Goal: Task Accomplishment & Management: Complete application form

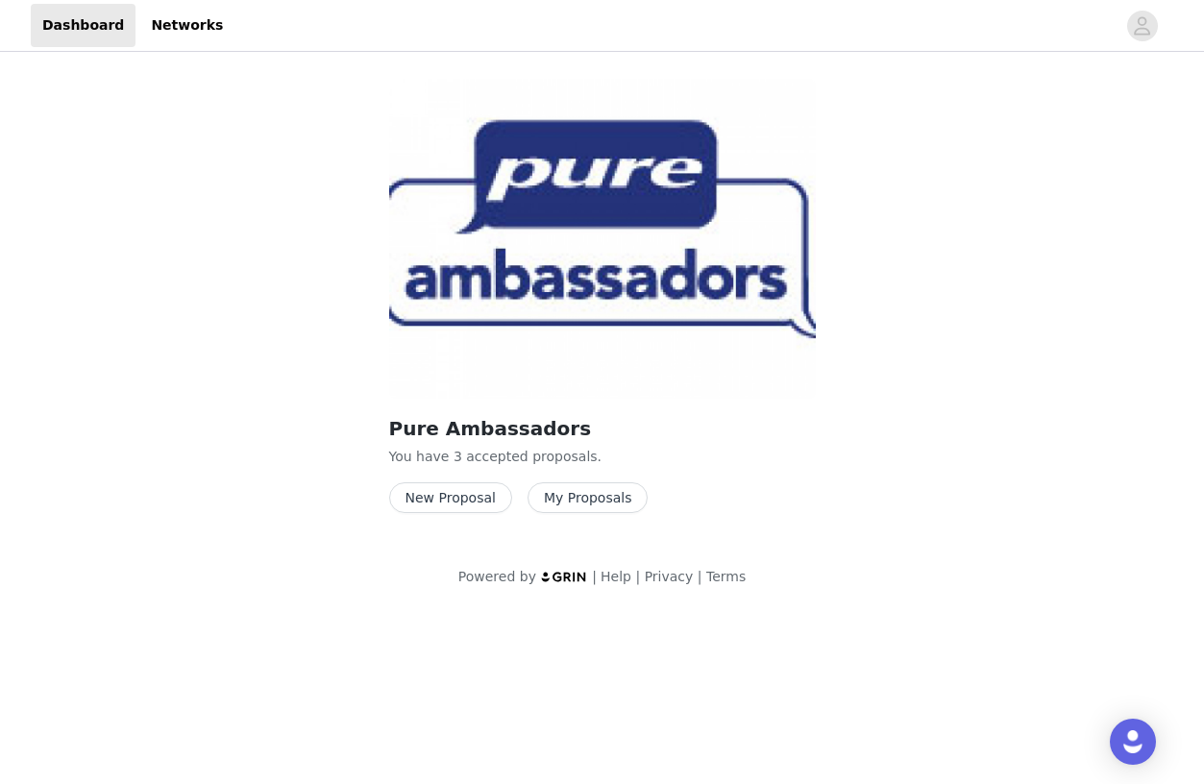
click at [494, 499] on button "New Proposal" at bounding box center [450, 497] width 123 height 31
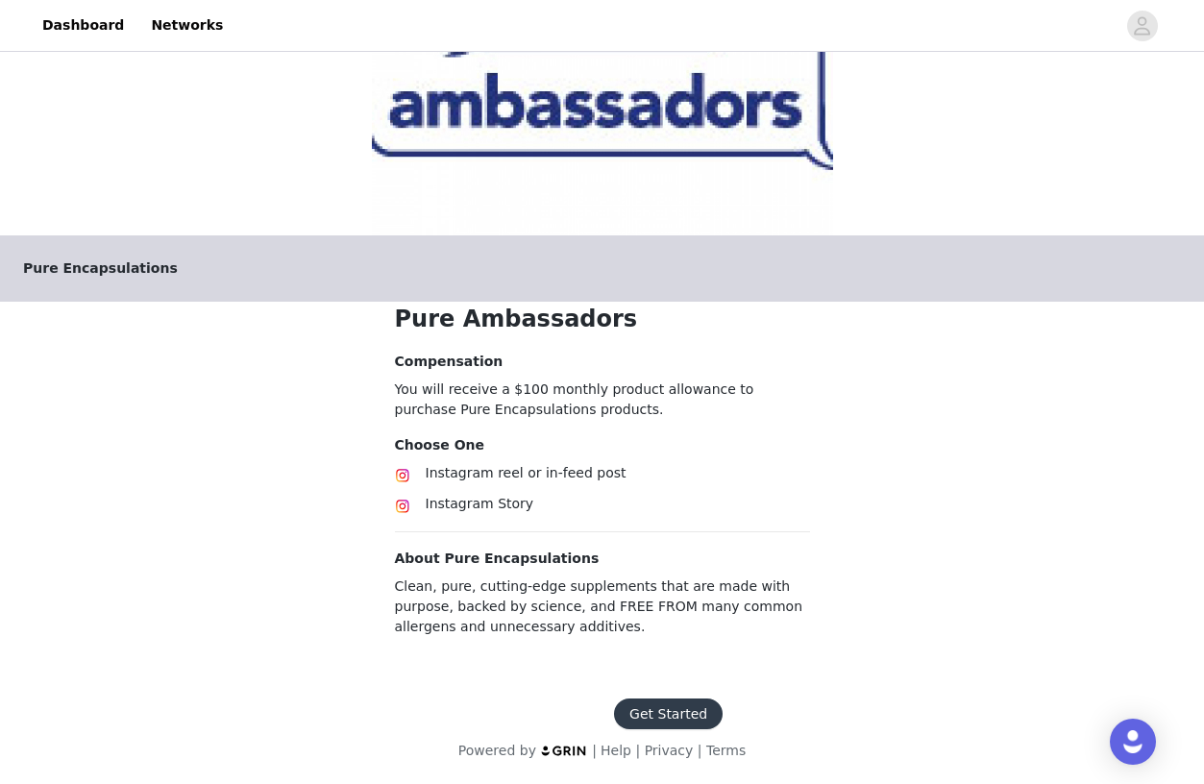
scroll to position [166, 0]
click at [635, 704] on button "Get Started" at bounding box center [668, 713] width 109 height 31
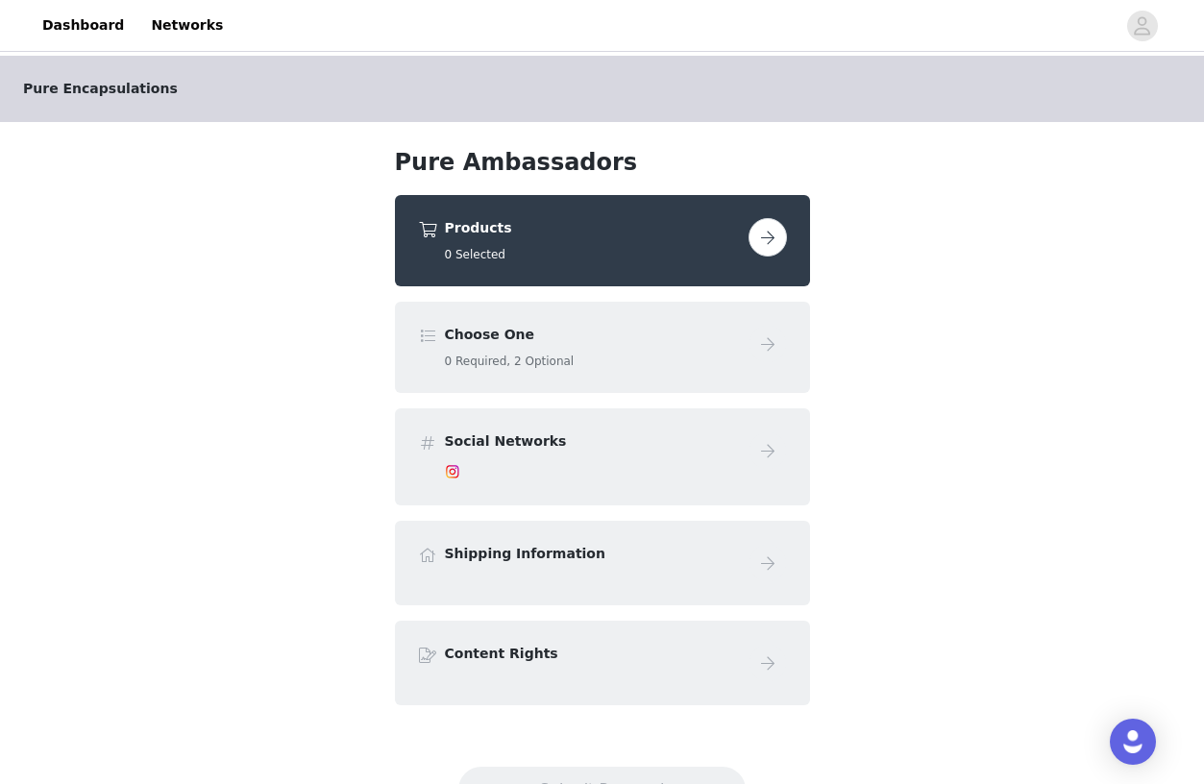
click at [750, 372] on div "Choose One 0 Required, 2 Optional" at bounding box center [602, 347] width 415 height 91
click at [760, 230] on button "button" at bounding box center [767, 237] width 38 height 38
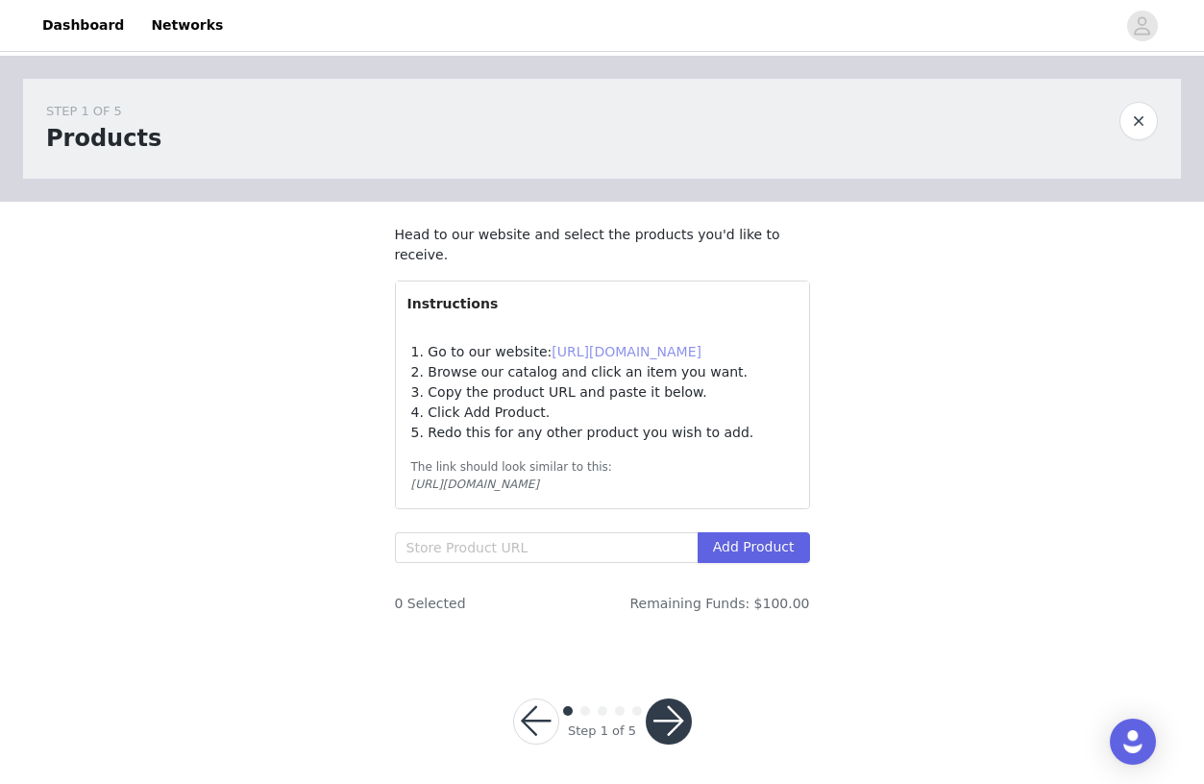
click at [654, 352] on link "[URL][DOMAIN_NAME]" at bounding box center [626, 351] width 150 height 15
click at [498, 544] on input "text" at bounding box center [546, 547] width 303 height 31
paste input "[URL][DOMAIN_NAME]"
click at [730, 545] on button "Add Product" at bounding box center [753, 547] width 112 height 31
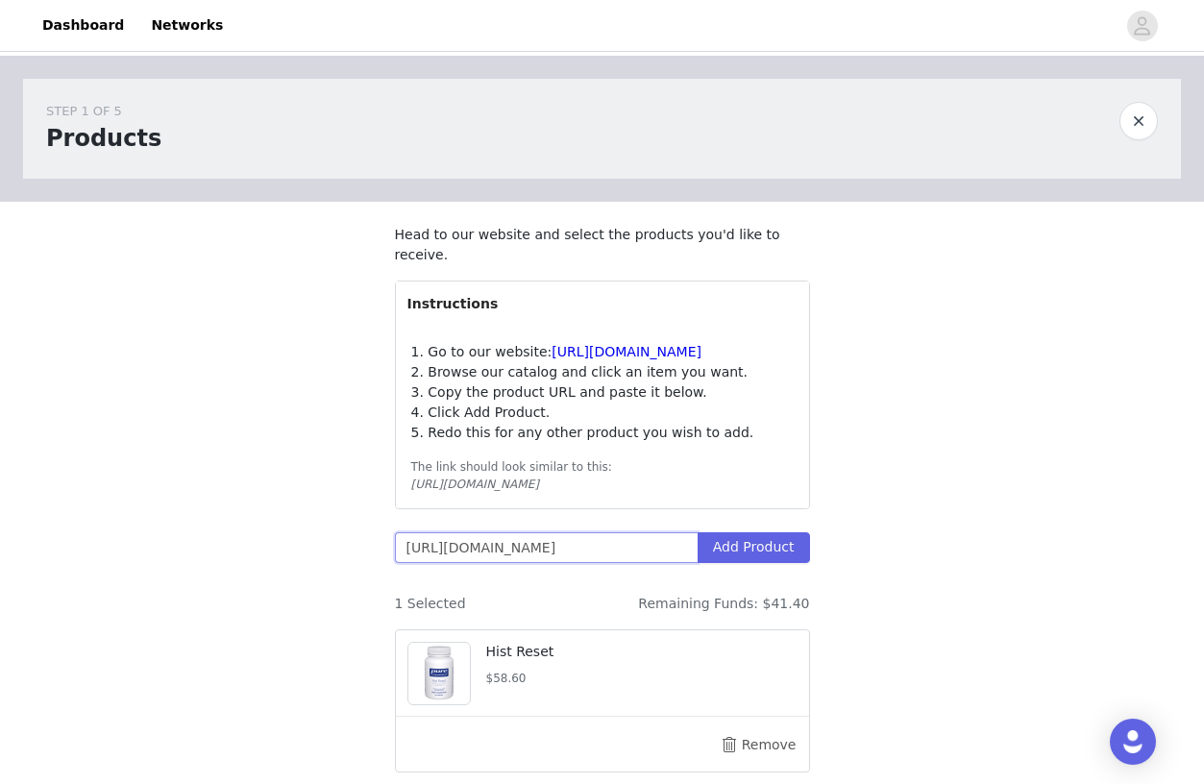
click at [672, 544] on input "[URL][DOMAIN_NAME]" at bounding box center [546, 547] width 303 height 31
paste input "3055659720738/acetyl-l-carnitine"
type input "[URL][DOMAIN_NAME]"
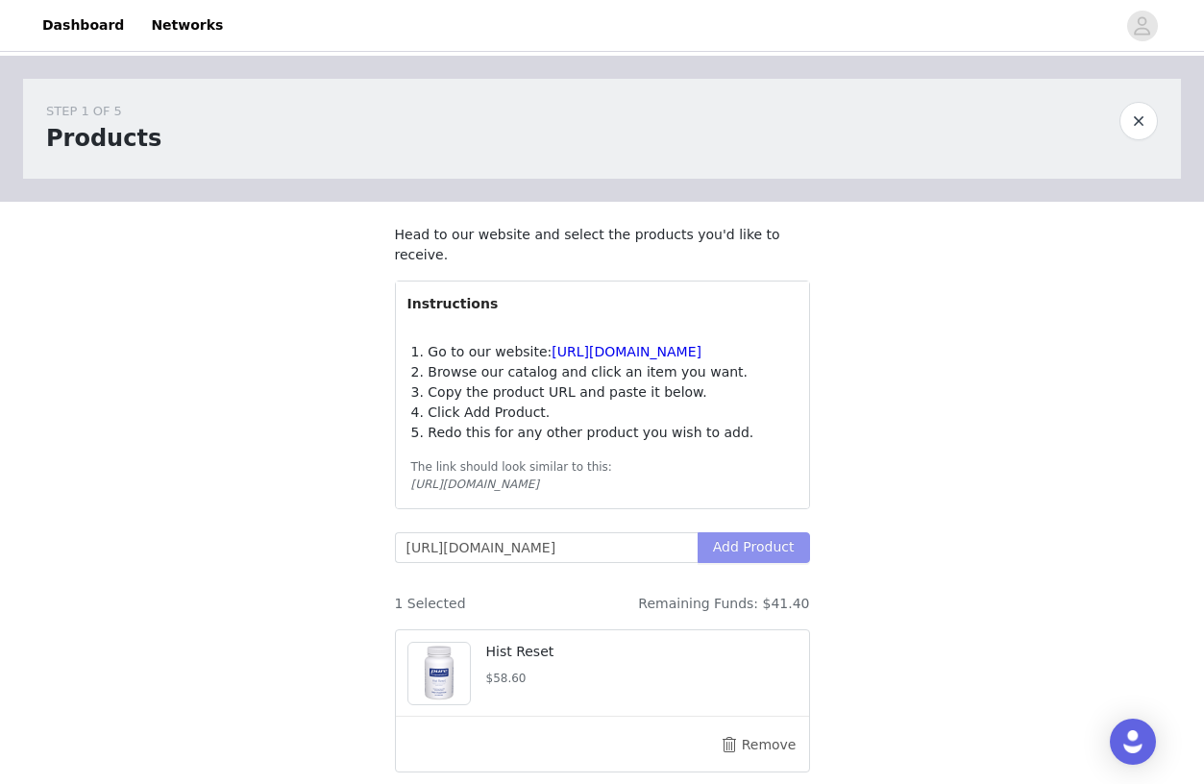
click at [744, 556] on button "Add Product" at bounding box center [753, 547] width 112 height 31
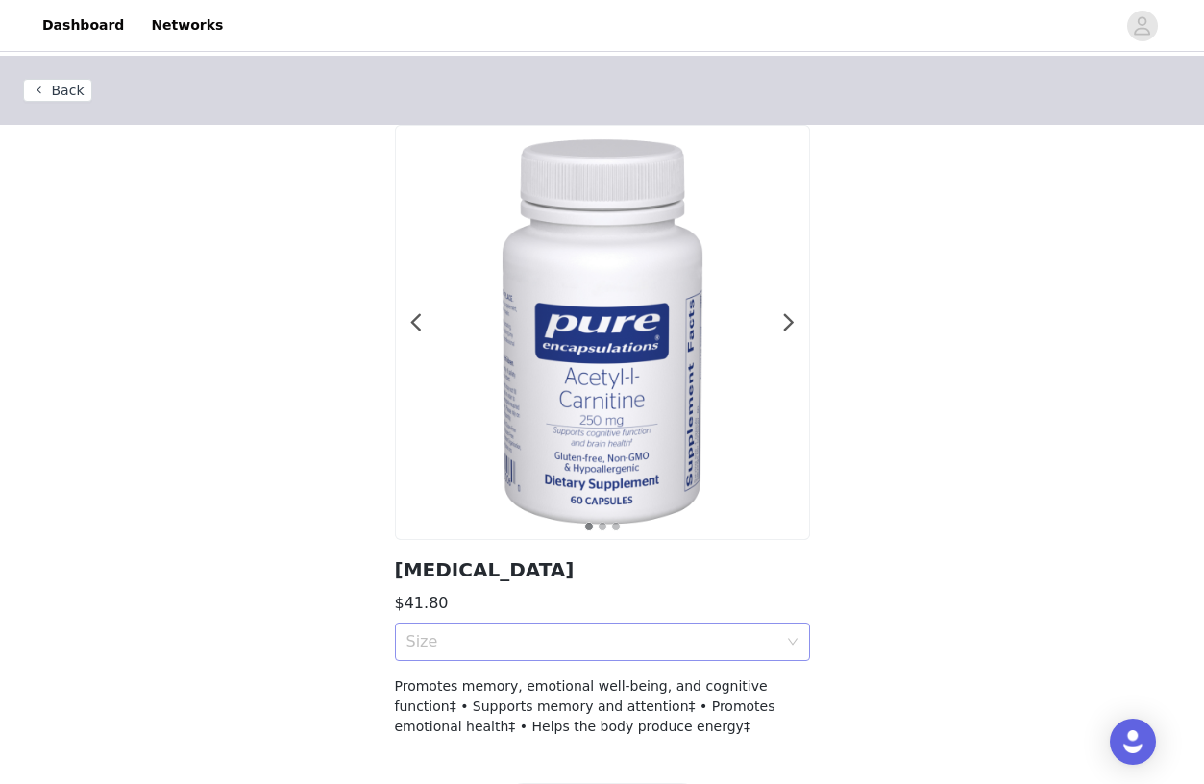
click at [742, 643] on div "Size" at bounding box center [591, 641] width 371 height 19
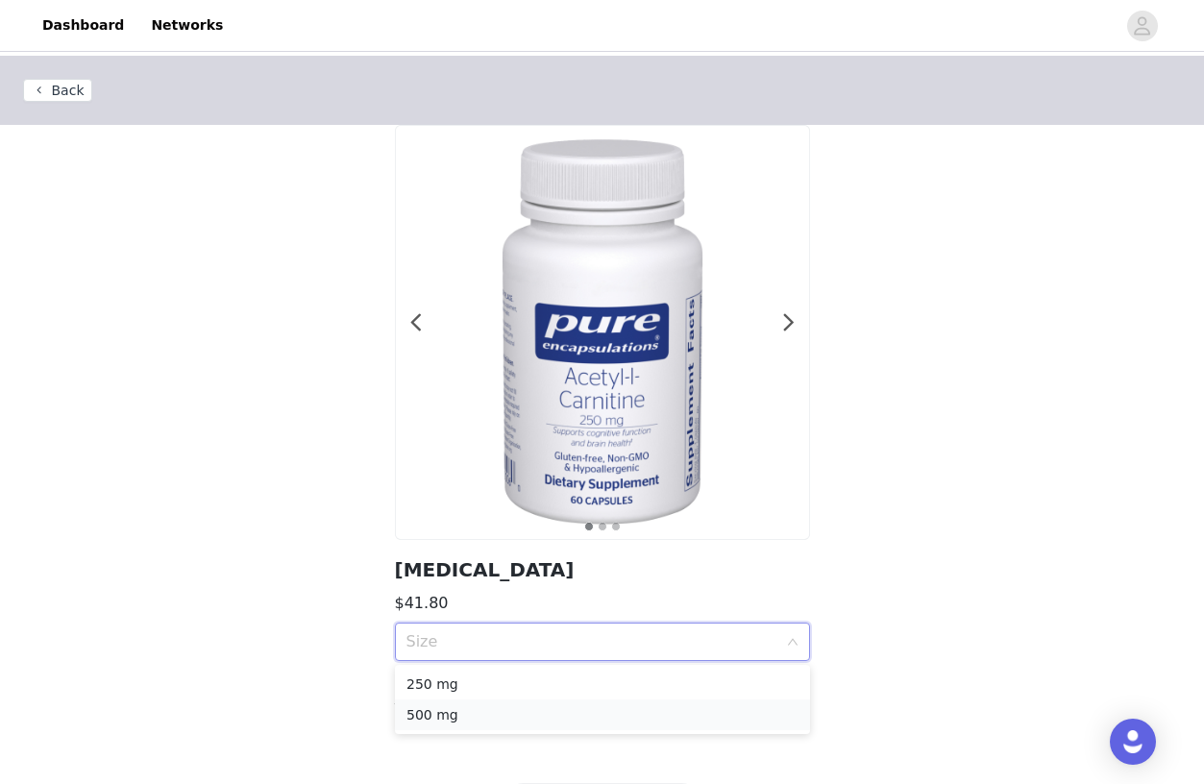
click at [684, 720] on div "500 mg" at bounding box center [602, 714] width 392 height 21
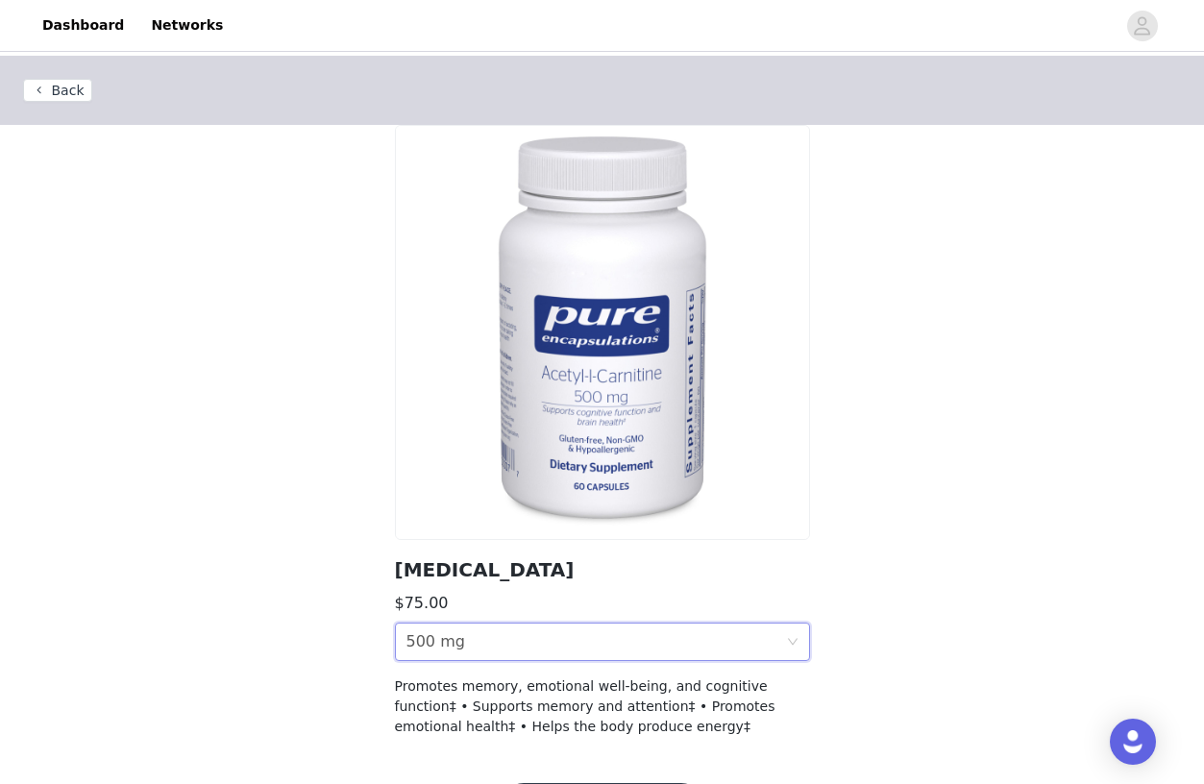
click at [692, 650] on div "Size 500 mg" at bounding box center [595, 641] width 379 height 37
click at [967, 540] on div "Back [MEDICAL_DATA] $75.00 Size 500 mg Promotes memory, emotional well-being, a…" at bounding box center [602, 408] width 1204 height 704
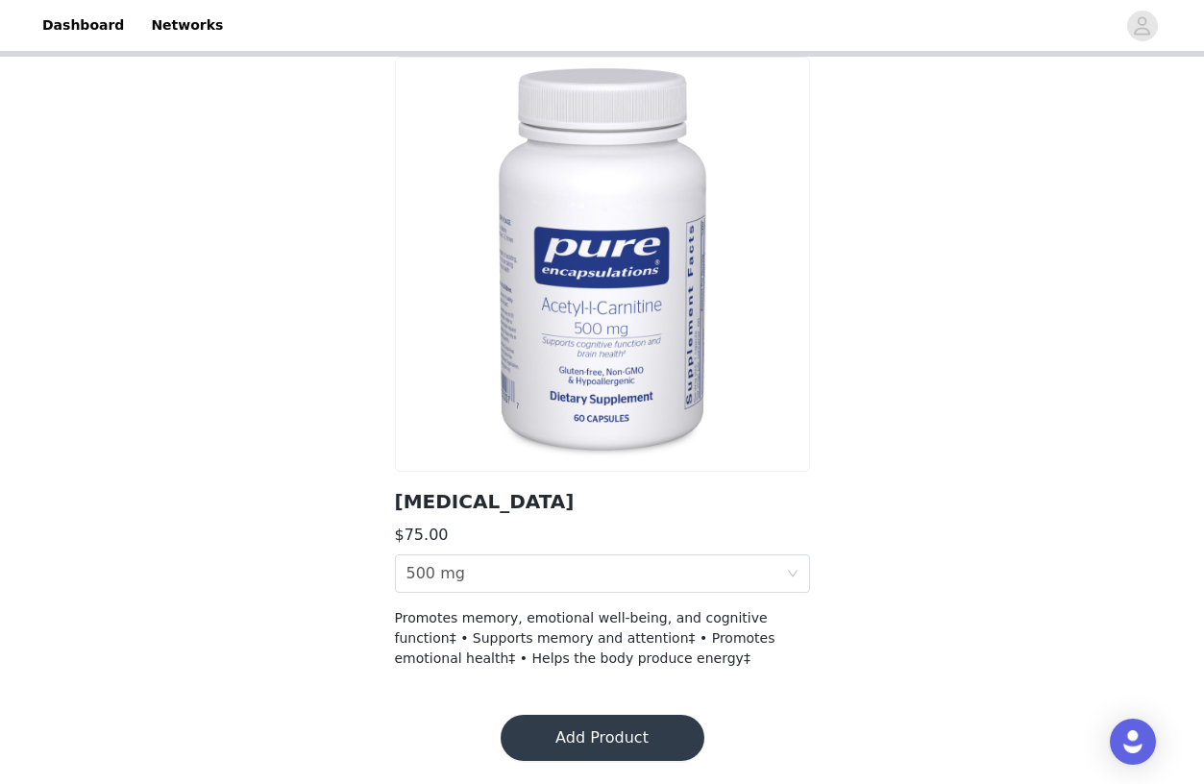
scroll to position [68, 0]
click at [734, 574] on div "Size 500 mg" at bounding box center [595, 573] width 379 height 37
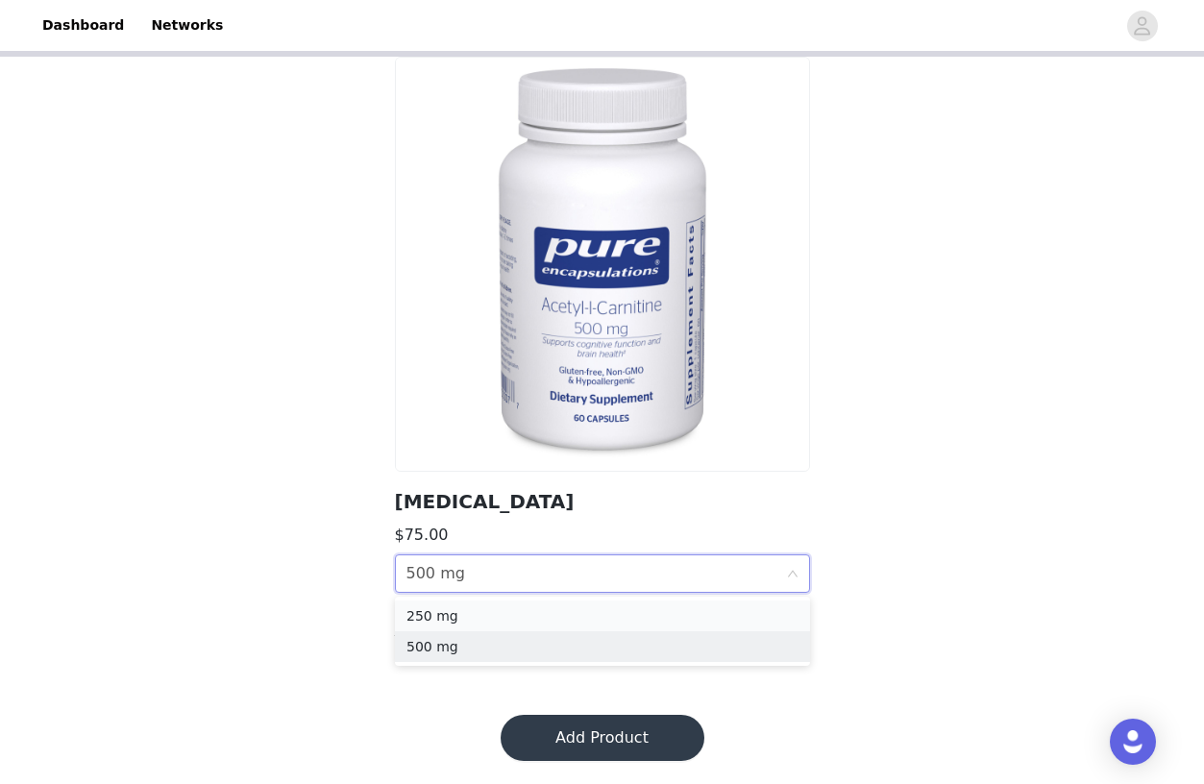
click at [654, 612] on div "250 mg" at bounding box center [602, 615] width 392 height 21
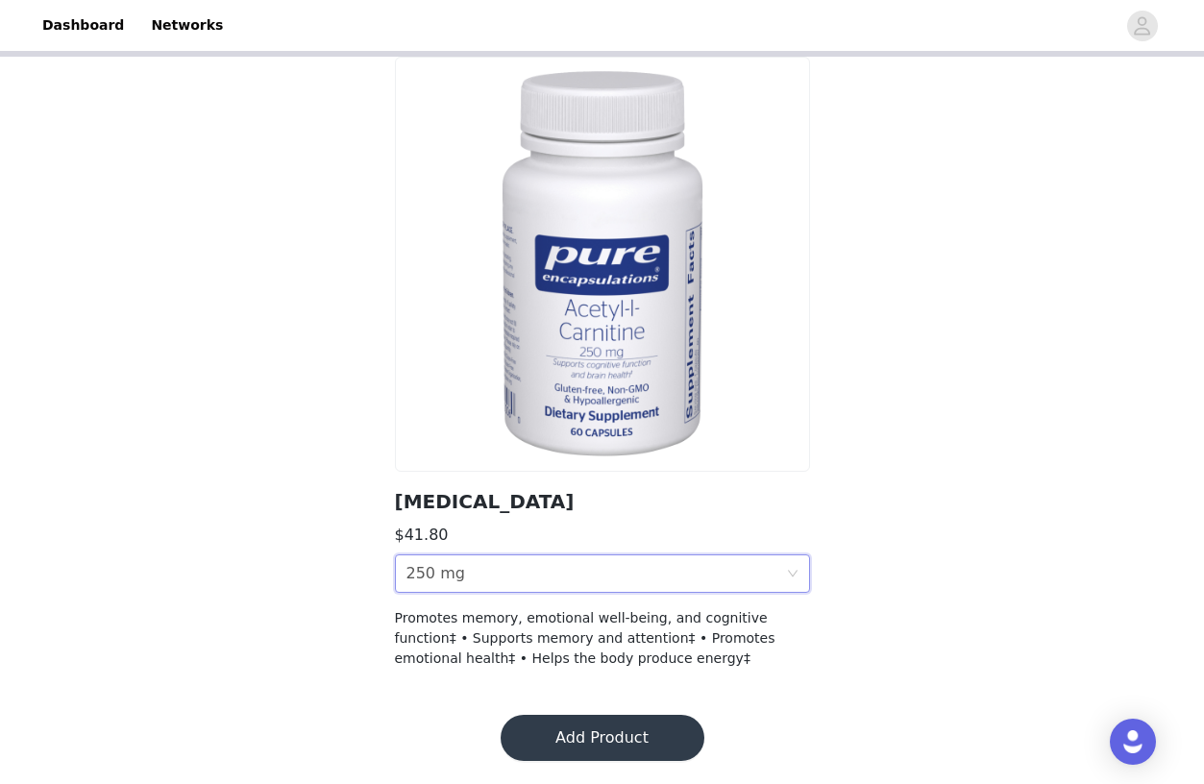
click at [614, 730] on button "Add Product" at bounding box center [602, 738] width 204 height 46
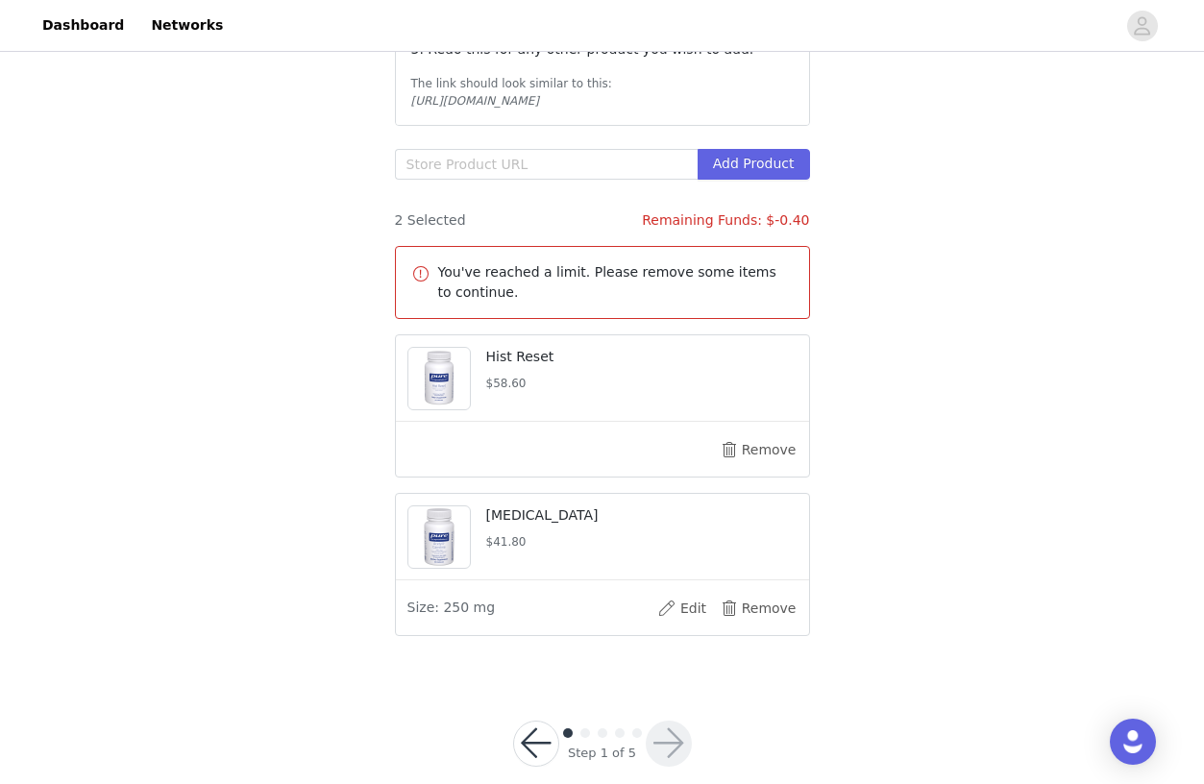
scroll to position [374, 0]
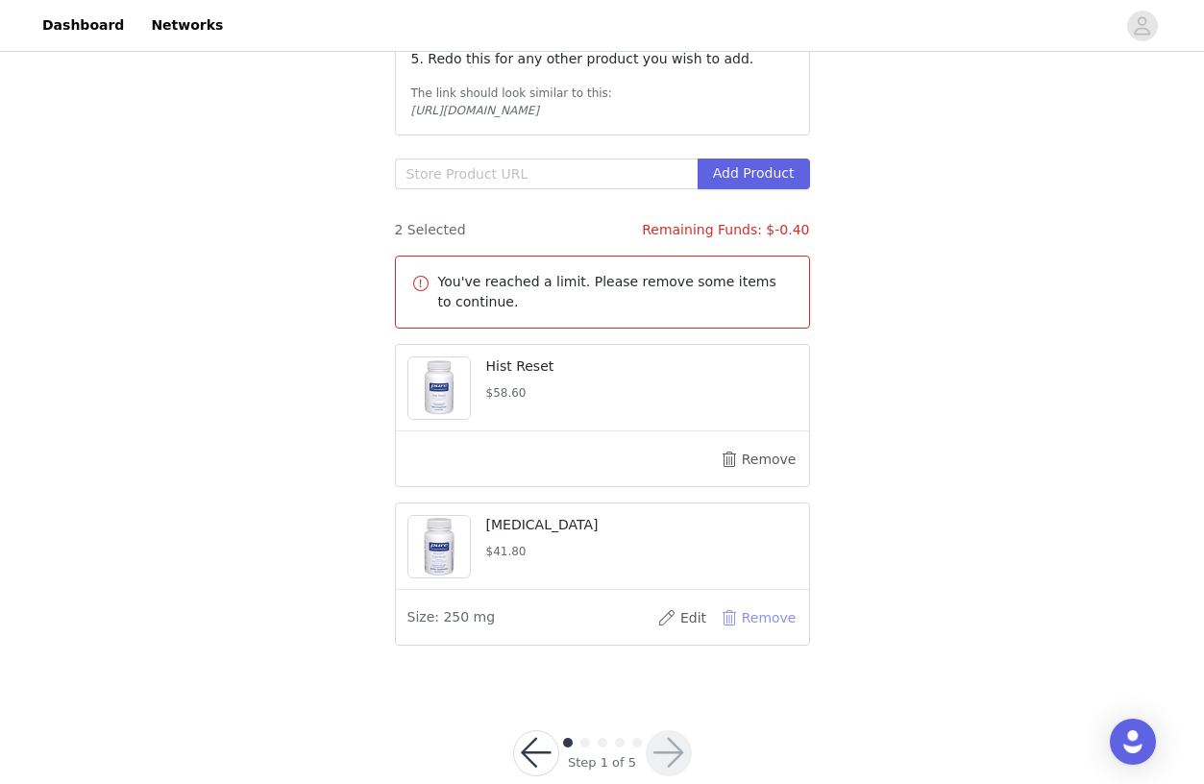
click at [738, 625] on button "Remove" at bounding box center [758, 617] width 77 height 31
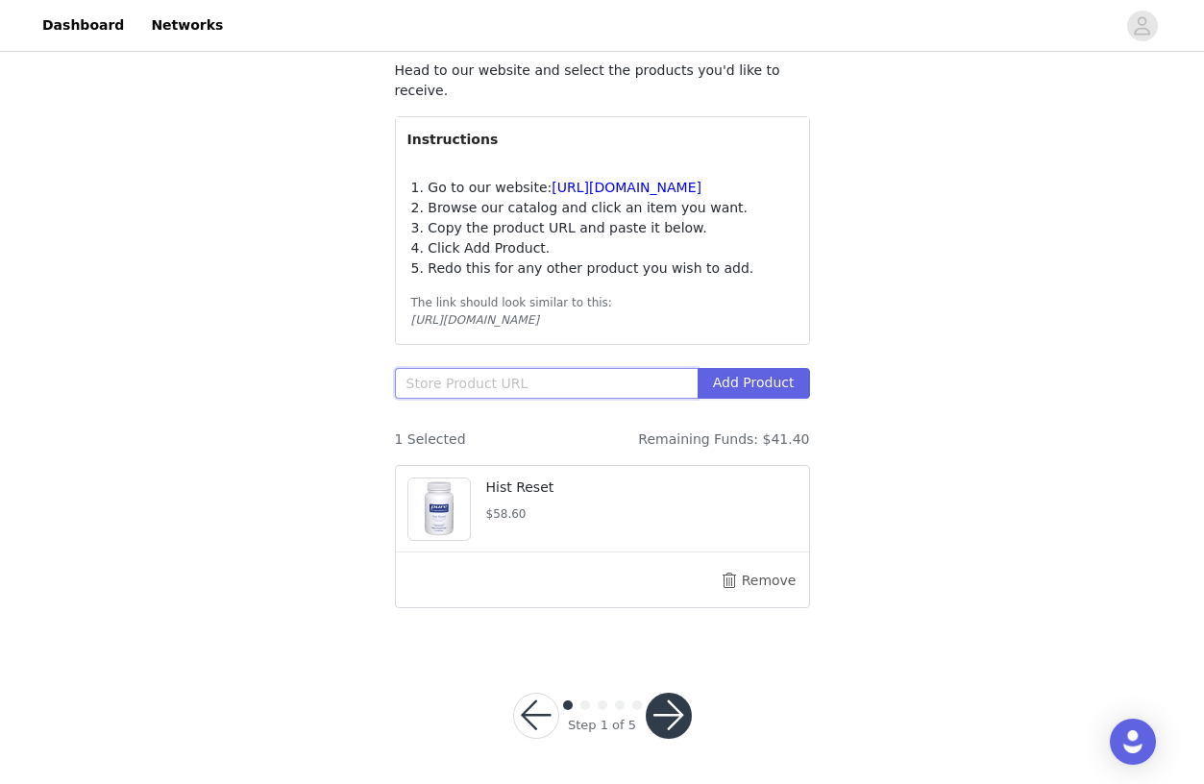
click at [585, 381] on input "text" at bounding box center [546, 383] width 303 height 31
paste input "[URL][DOMAIN_NAME]"
type input "[URL][DOMAIN_NAME]"
click at [760, 385] on button "Add Product" at bounding box center [753, 383] width 112 height 31
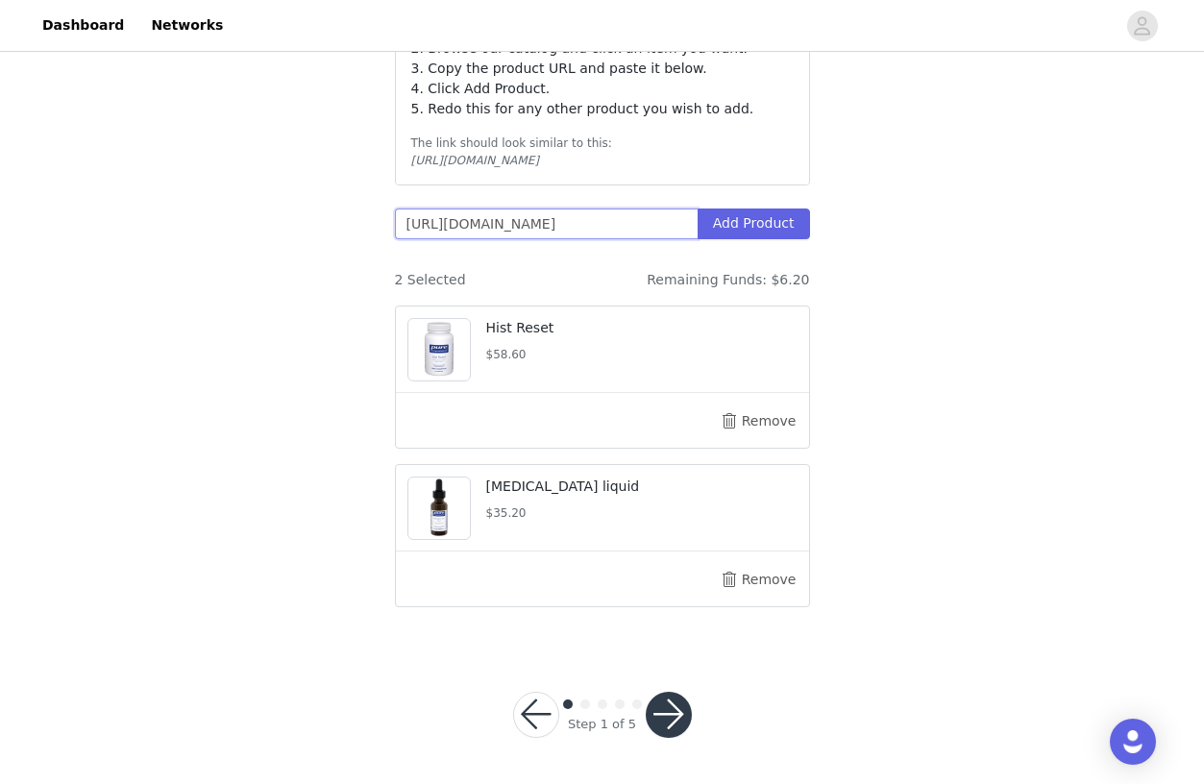
scroll to position [323, 0]
click at [665, 727] on button "button" at bounding box center [669, 716] width 46 height 46
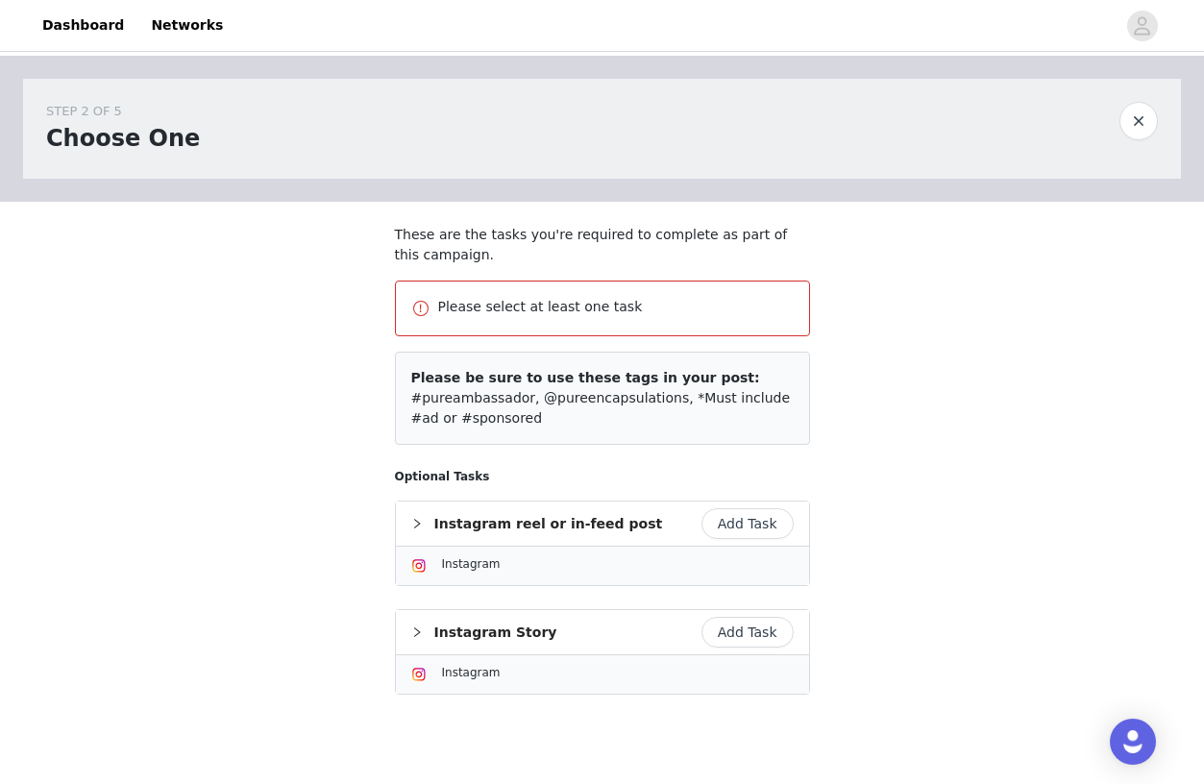
click at [751, 635] on button "Add Task" at bounding box center [747, 632] width 92 height 31
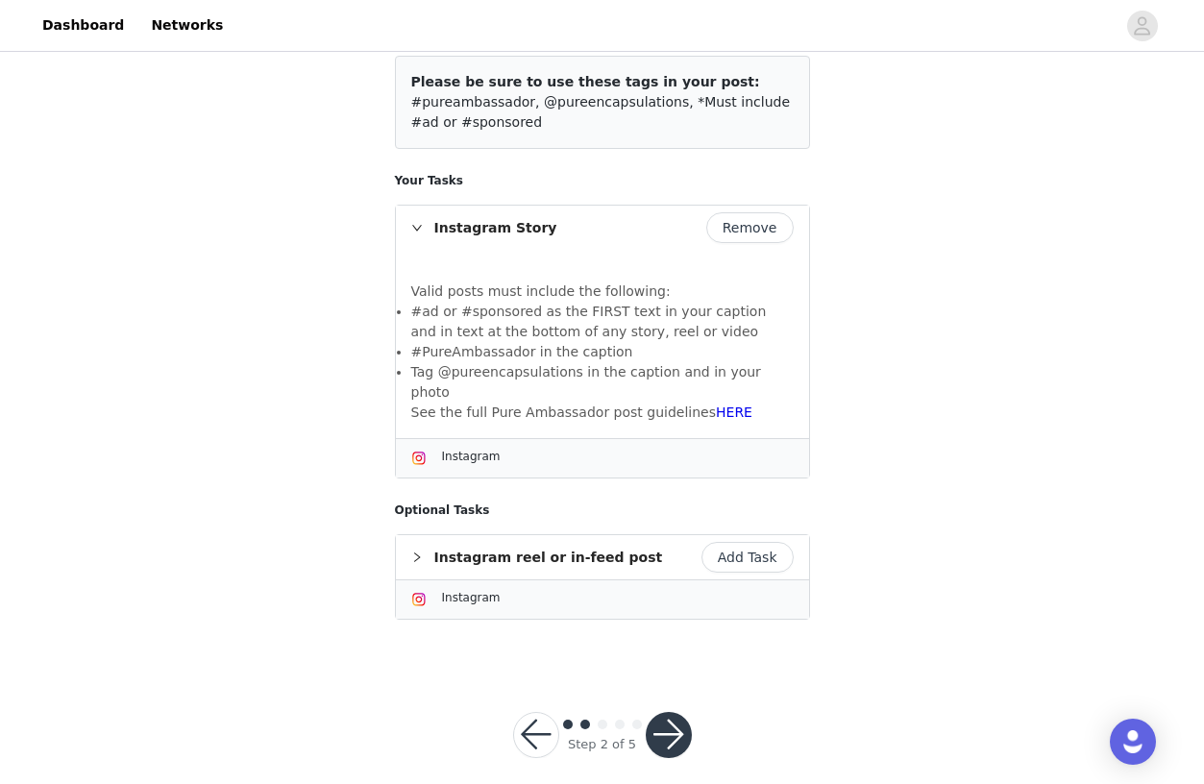
scroll to position [224, 0]
click at [678, 713] on button "button" at bounding box center [669, 736] width 46 height 46
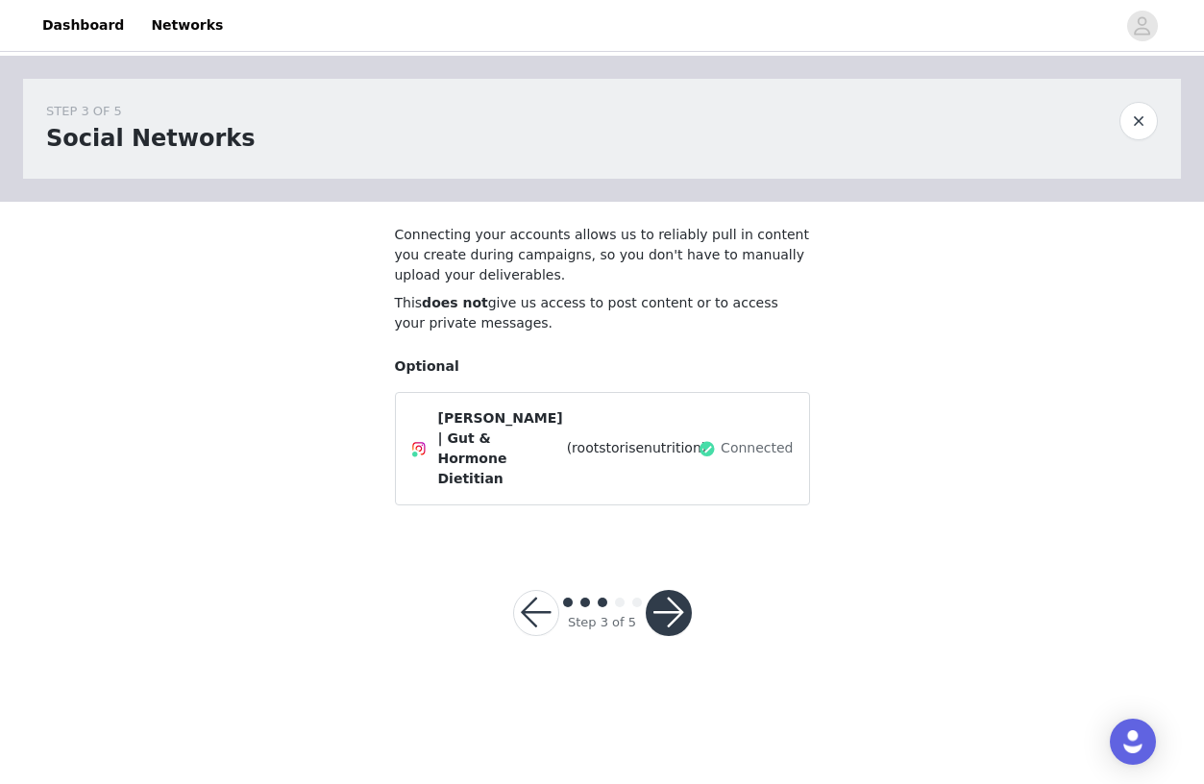
click at [666, 590] on button "button" at bounding box center [669, 613] width 46 height 46
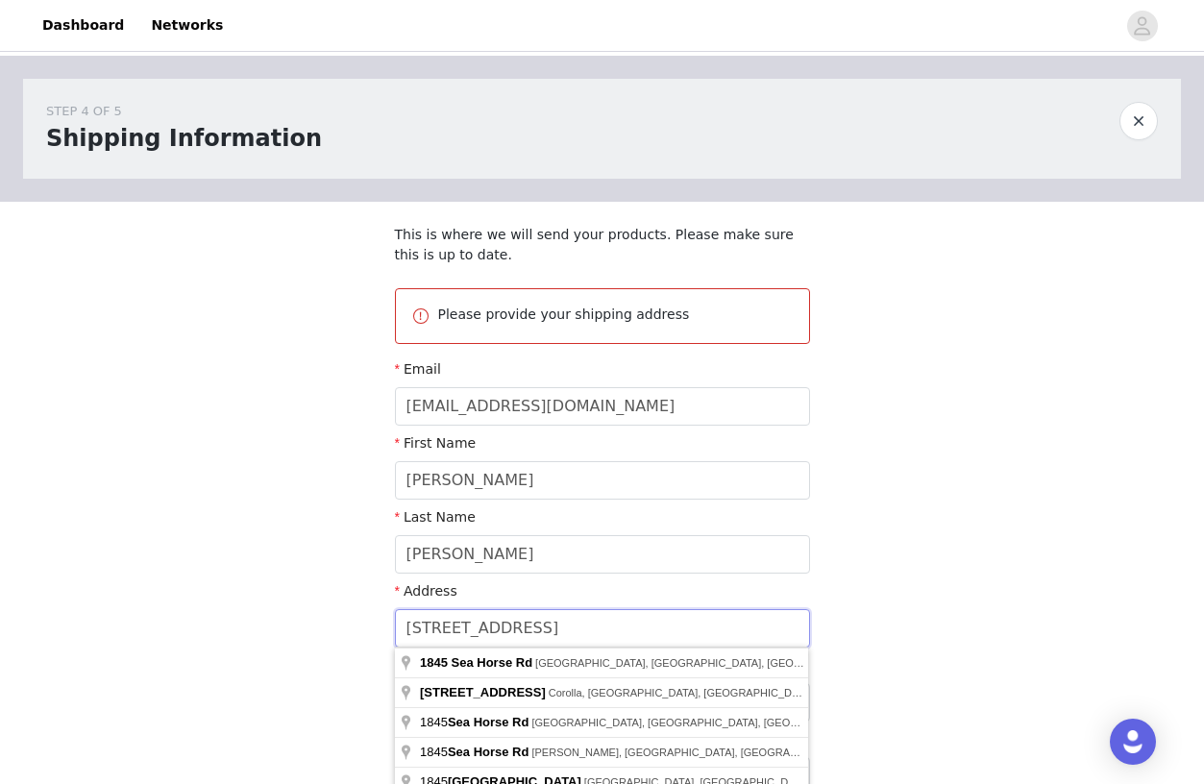
drag, startPoint x: 566, startPoint y: 629, endPoint x: 385, endPoint y: 621, distance: 180.8
type input "1"
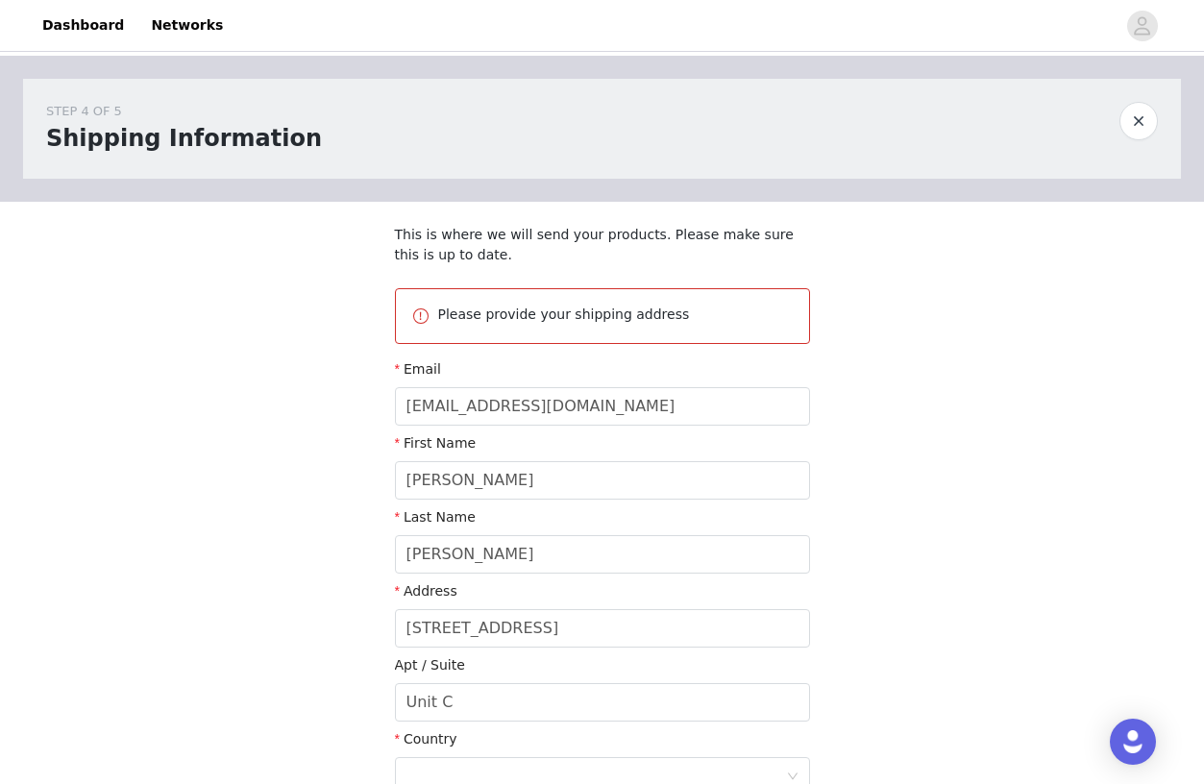
type input "[STREET_ADDRESS][PERSON_NAME]"
type input "Reno"
type input "89521"
drag, startPoint x: 495, startPoint y: 701, endPoint x: 339, endPoint y: 702, distance: 155.6
click at [339, 702] on div "STEP 4 OF 5 Shipping Information This is where we will send your products. Plea…" at bounding box center [602, 552] width 1204 height 992
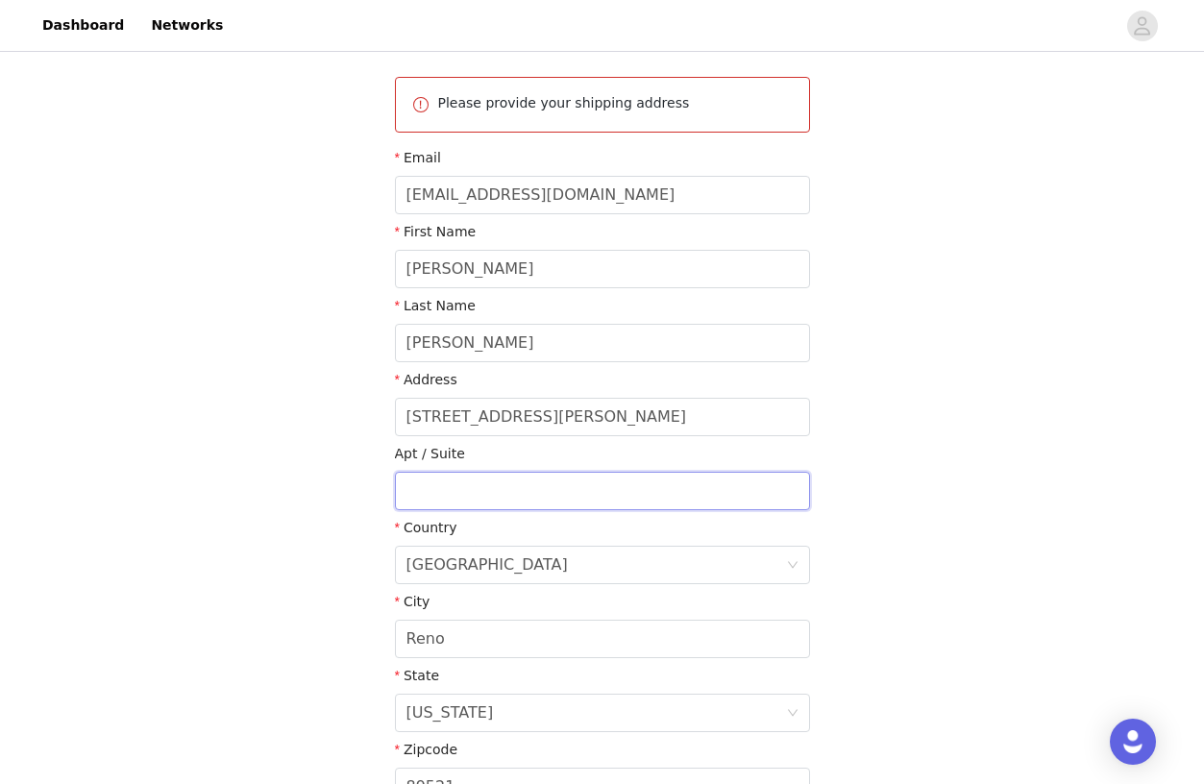
scroll to position [271, 0]
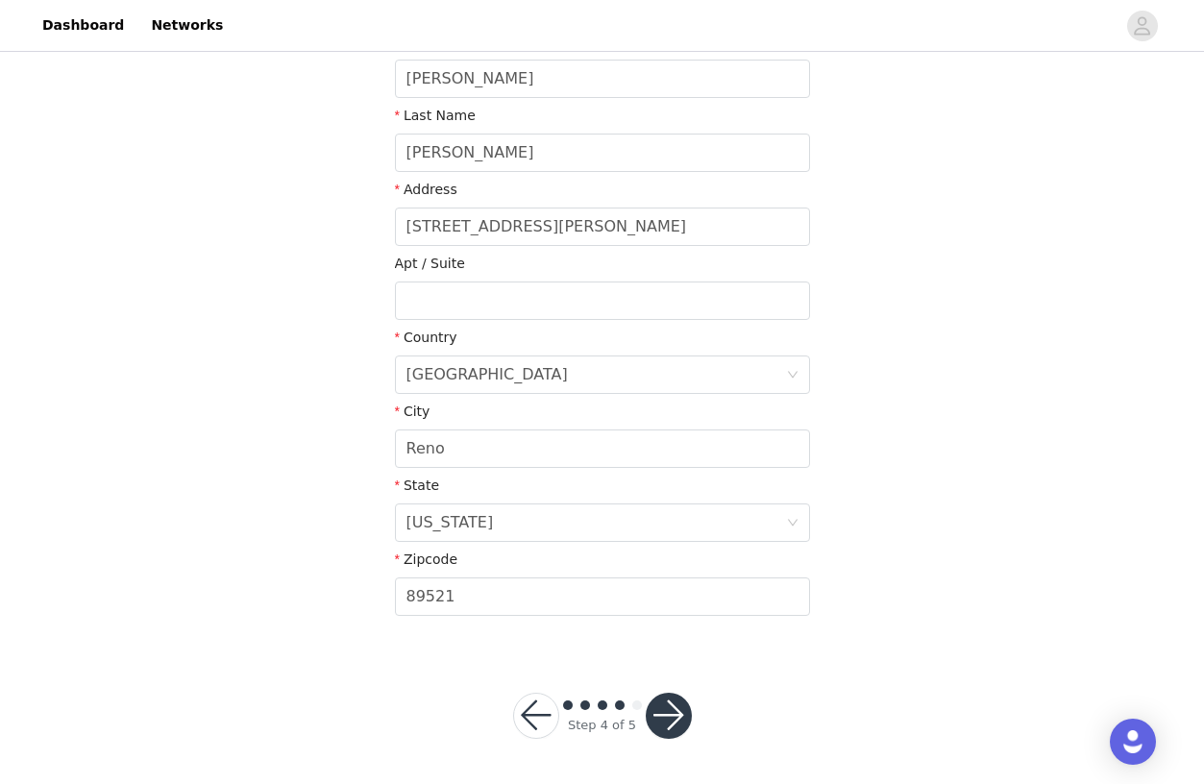
click at [770, 696] on div "STEP 4 OF 5 Shipping Information This is where we will send your products. Plea…" at bounding box center [602, 219] width 1204 height 1131
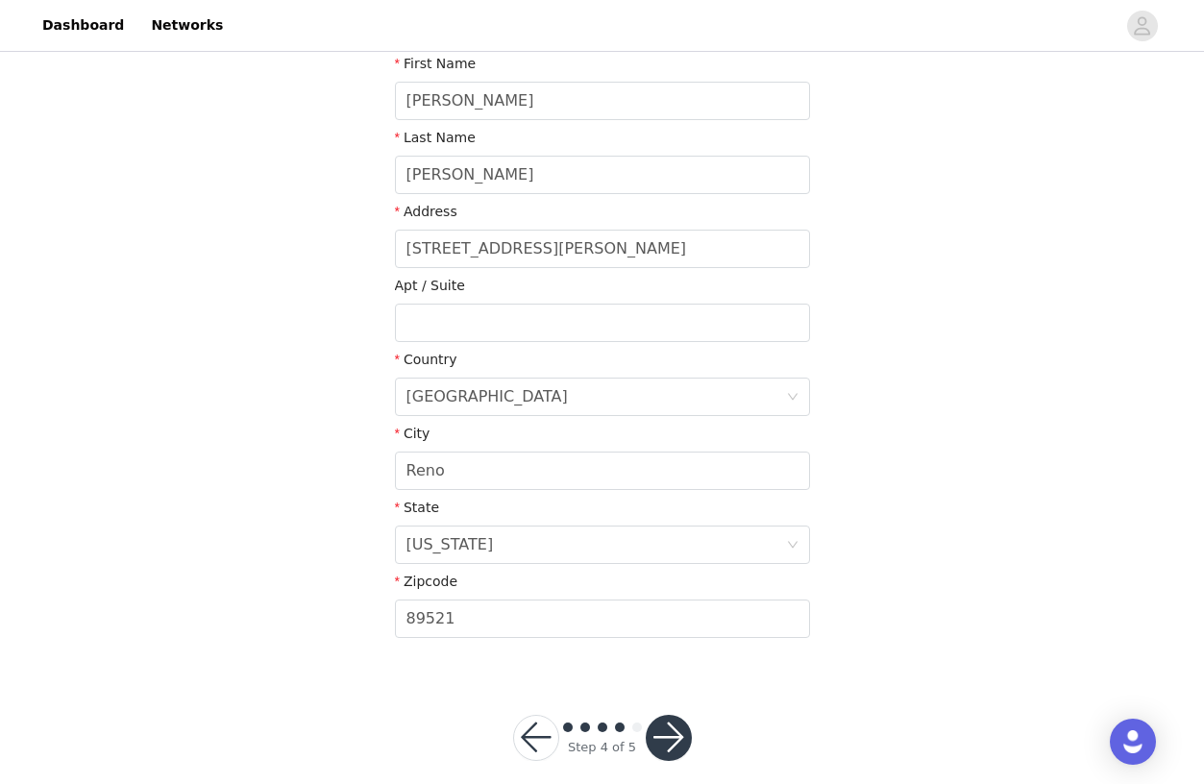
click at [650, 733] on button "button" at bounding box center [669, 738] width 46 height 46
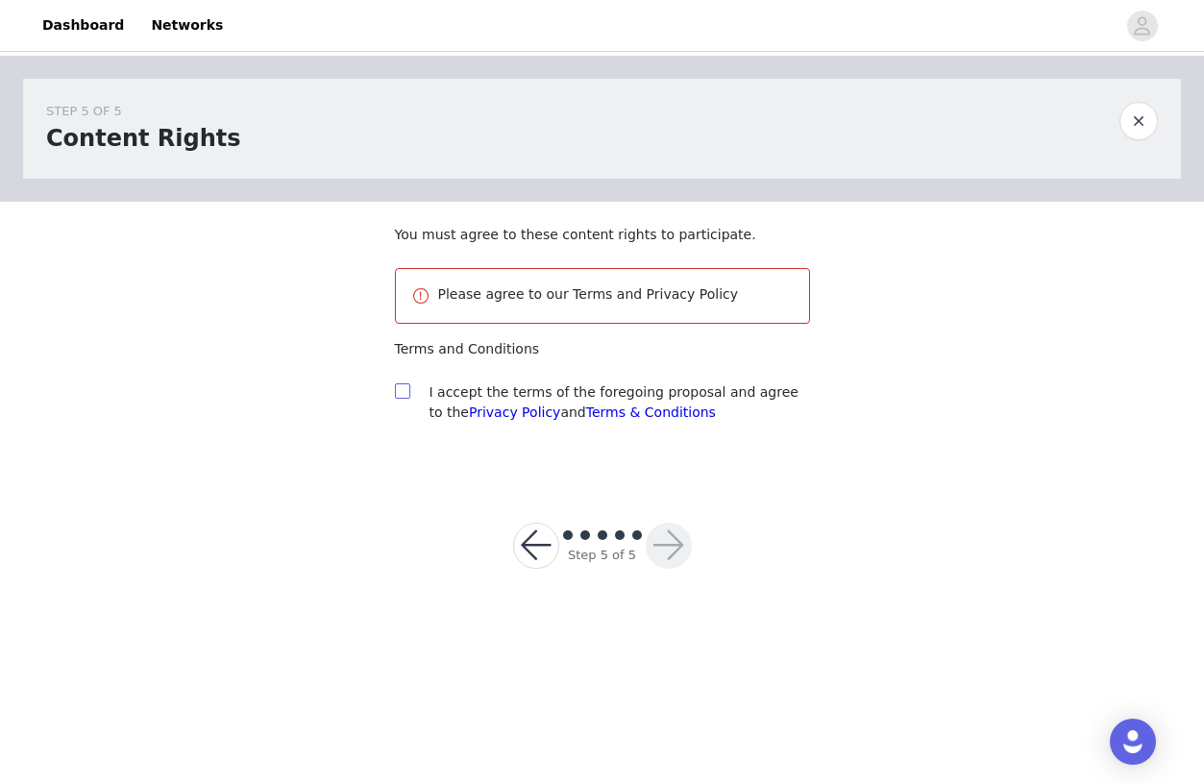
click at [400, 397] on input "checkbox" at bounding box center [401, 389] width 13 height 13
checkbox input "true"
click at [661, 551] on button "button" at bounding box center [669, 546] width 46 height 46
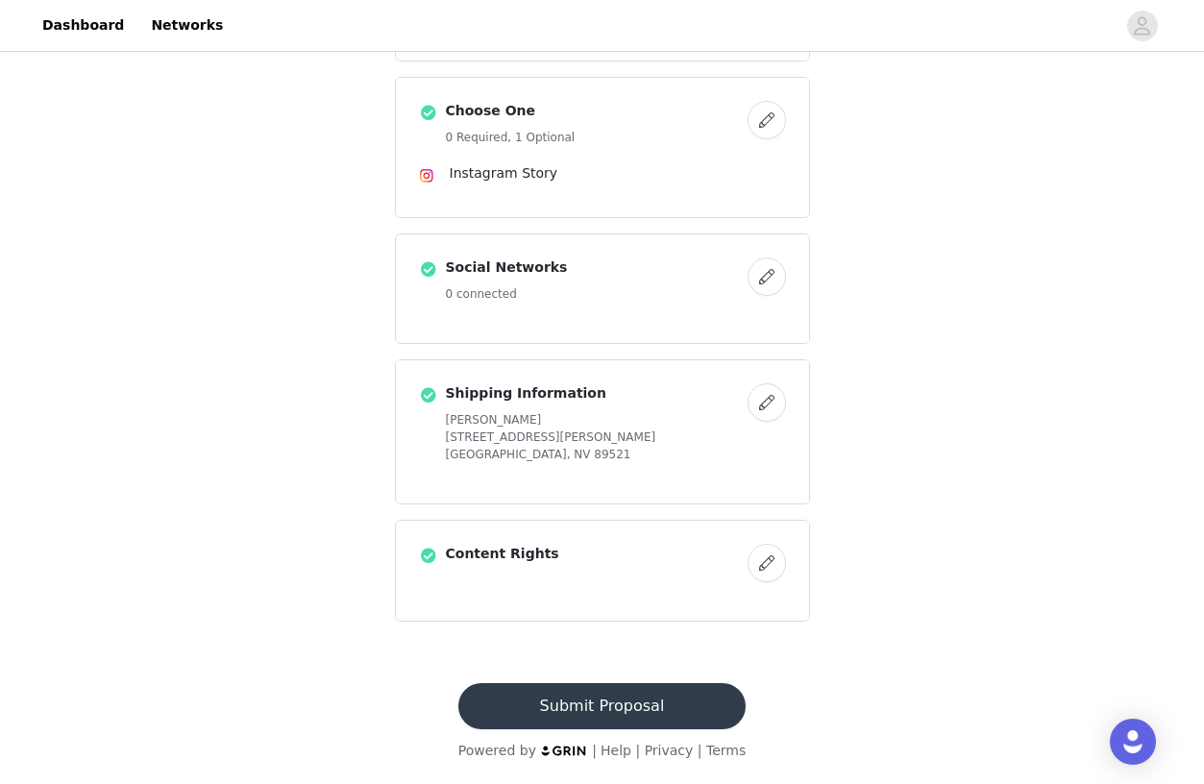
scroll to position [382, 0]
click at [580, 711] on button "Submit Proposal" at bounding box center [601, 706] width 287 height 46
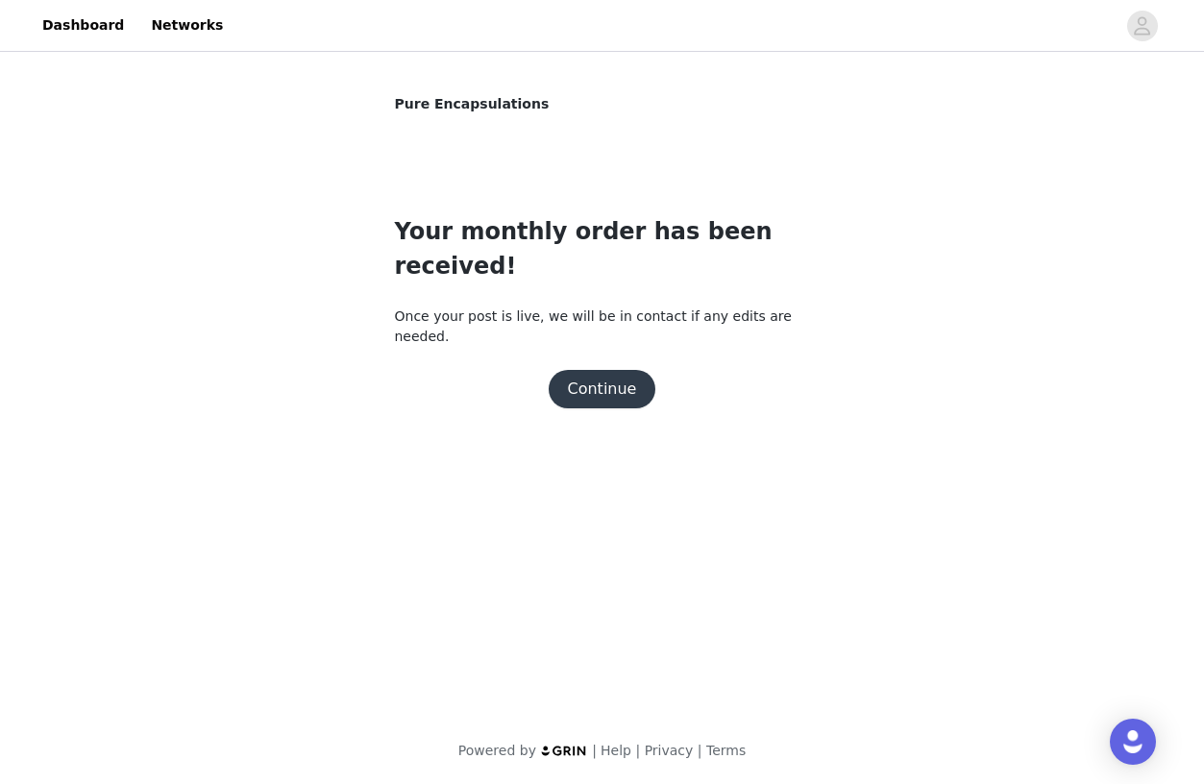
scroll to position [0, 0]
